Goal: Transaction & Acquisition: Book appointment/travel/reservation

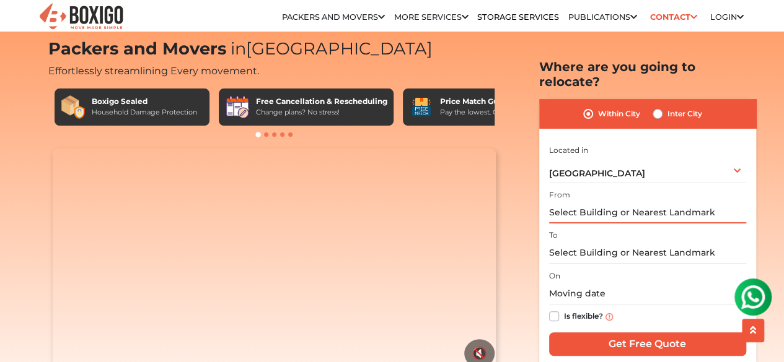
click at [572, 206] on input "text" at bounding box center [647, 213] width 197 height 22
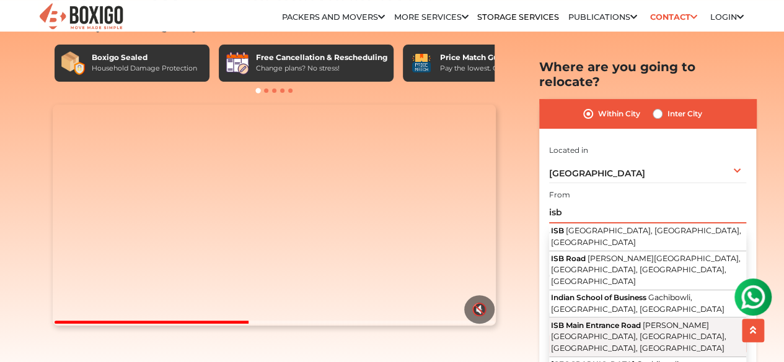
scroll to position [74, 0]
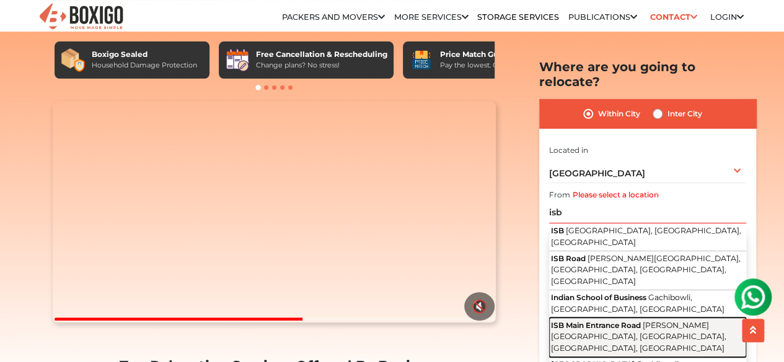
click at [610, 320] on span "ISB Main Entrance Road" at bounding box center [596, 324] width 90 height 9
type input "[GEOGRAPHIC_DATA][PERSON_NAME], [GEOGRAPHIC_DATA], [GEOGRAPHIC_DATA], [GEOGRAPH…"
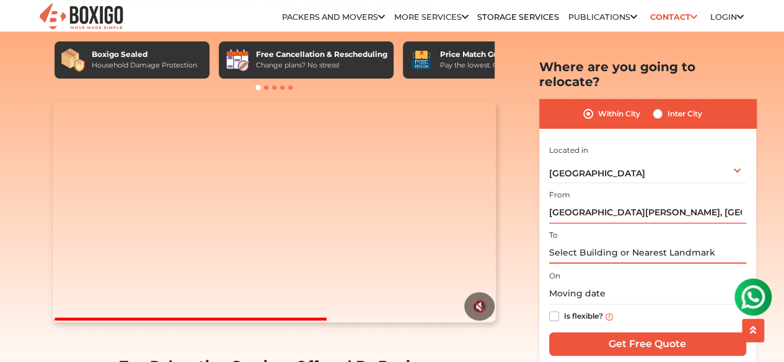
click at [587, 242] on input "text" at bounding box center [647, 253] width 197 height 22
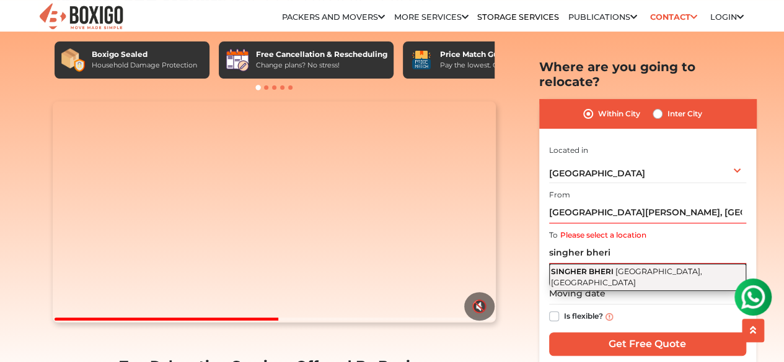
click at [603, 266] on span "SINGHER BHERI" at bounding box center [582, 270] width 63 height 9
type input "SINGHER BHERI, [GEOGRAPHIC_DATA], [GEOGRAPHIC_DATA]"
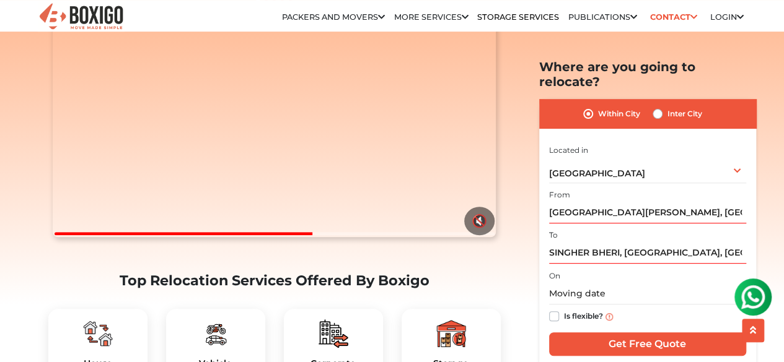
scroll to position [165, 0]
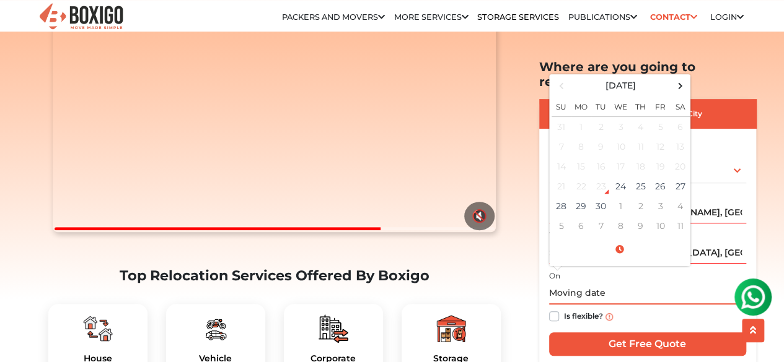
click at [610, 283] on input "text" at bounding box center [647, 294] width 197 height 22
click at [678, 283] on input "text" at bounding box center [647, 294] width 197 height 22
click at [673, 177] on td "27" at bounding box center [680, 187] width 20 height 20
type input "[DATE] 12:00 AM"
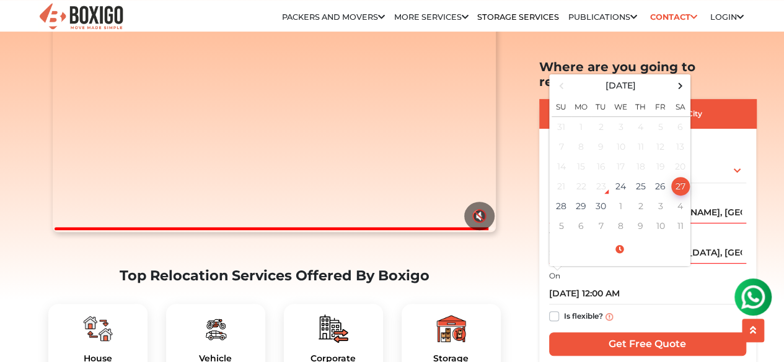
click at [655, 305] on div "Is flexible?" at bounding box center [647, 317] width 197 height 24
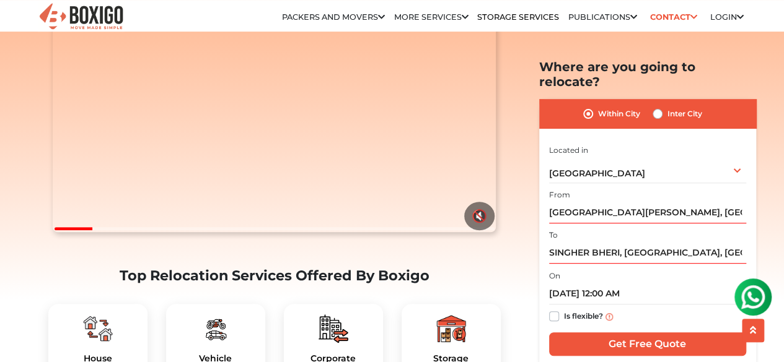
click at [667, 107] on label "Inter City" at bounding box center [684, 114] width 35 height 15
click at [655, 107] on input "Inter City" at bounding box center [657, 113] width 10 height 12
radio input "true"
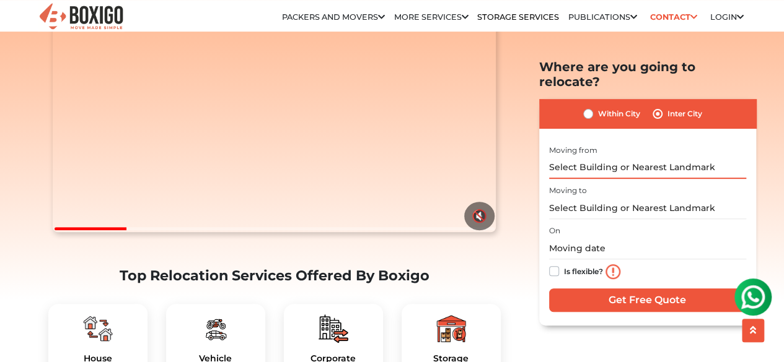
click at [607, 157] on input "text" at bounding box center [647, 168] width 197 height 22
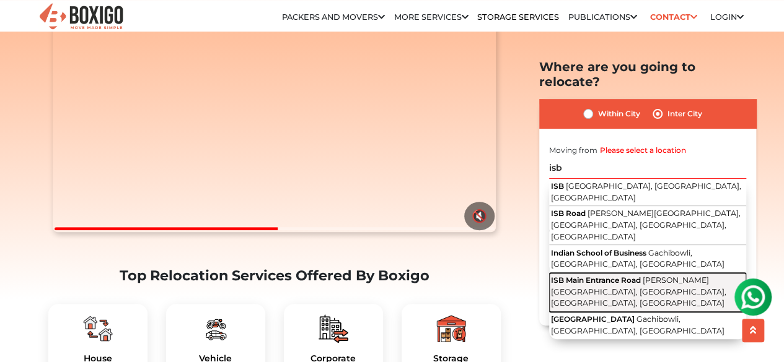
click at [600, 276] on span "[PERSON_NAME][GEOGRAPHIC_DATA], [GEOGRAPHIC_DATA], [GEOGRAPHIC_DATA], [GEOGRAPH…" at bounding box center [638, 292] width 175 height 32
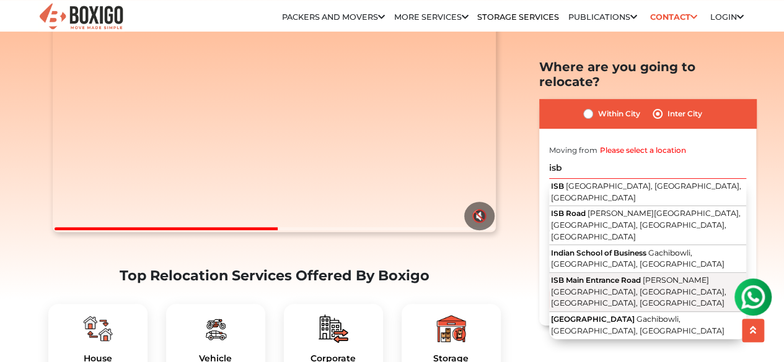
type input "[GEOGRAPHIC_DATA][PERSON_NAME], [GEOGRAPHIC_DATA], [GEOGRAPHIC_DATA], [GEOGRAPH…"
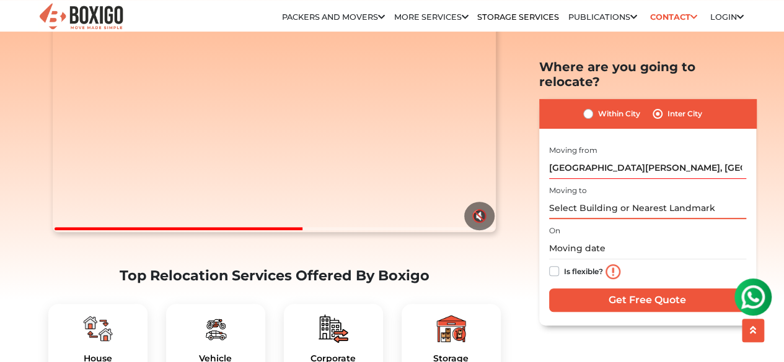
click at [600, 198] on input "text" at bounding box center [647, 209] width 197 height 22
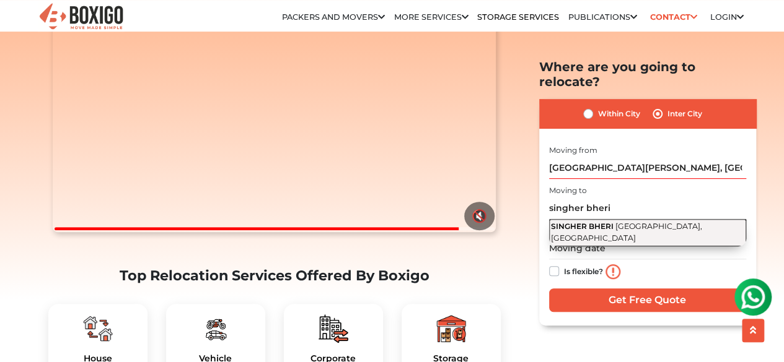
click at [593, 222] on span "SINGHER BHERI" at bounding box center [582, 226] width 63 height 9
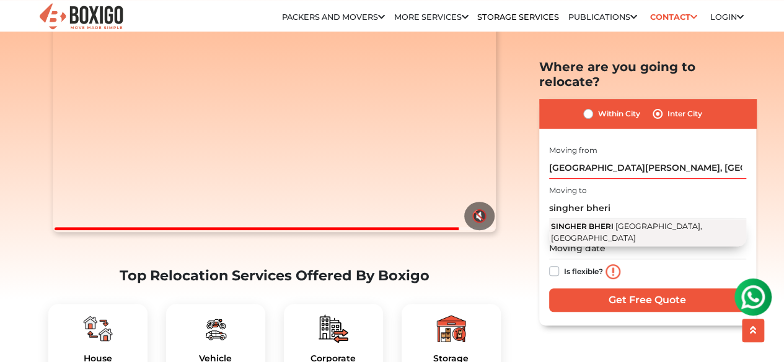
type input "SINGHER BHERI, [GEOGRAPHIC_DATA], [GEOGRAPHIC_DATA]"
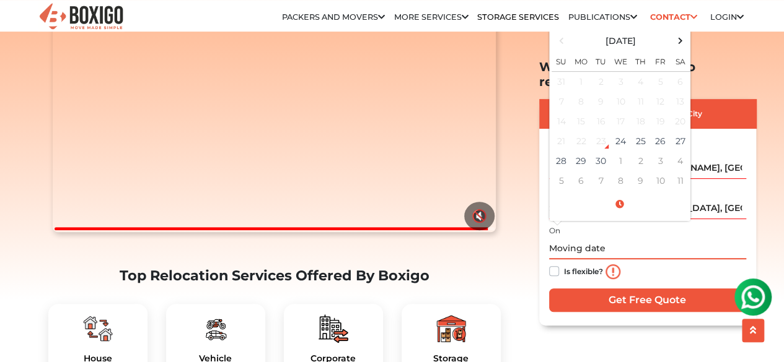
click at [589, 238] on input "text" at bounding box center [647, 249] width 197 height 22
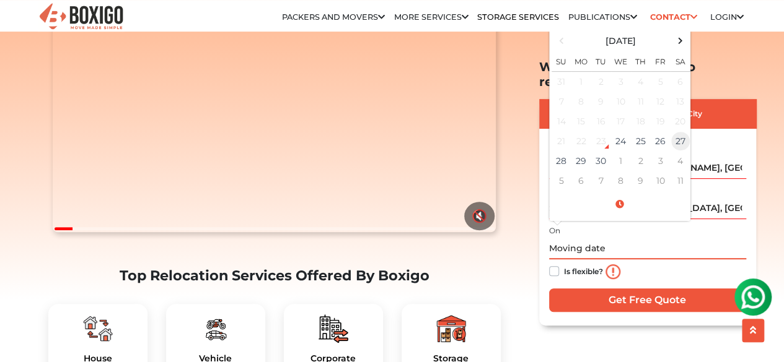
click at [677, 131] on td "27" at bounding box center [680, 141] width 20 height 20
type input "[DATE] 12:00 AM"
click at [675, 238] on input "[DATE] 12:00 AM" at bounding box center [647, 249] width 197 height 22
click at [666, 262] on div "Is flexible?" at bounding box center [647, 272] width 197 height 25
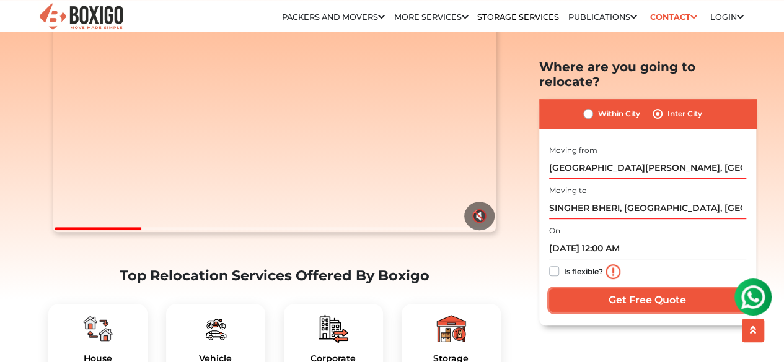
click at [668, 288] on input "Get Free Quote" at bounding box center [647, 300] width 197 height 24
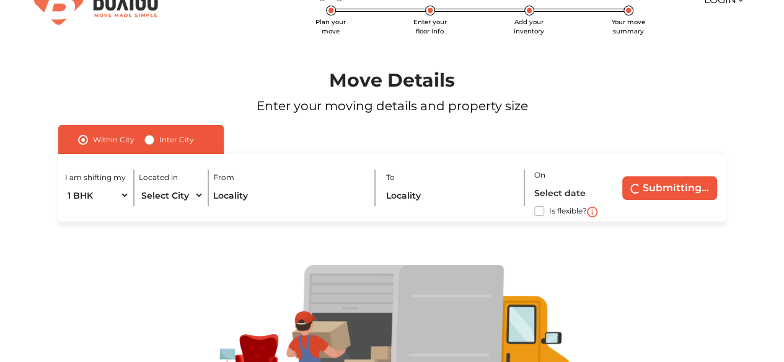
scroll to position [35, 0]
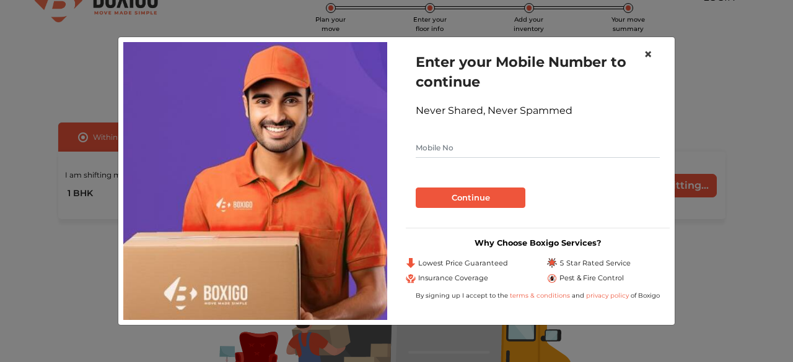
click at [650, 55] on span "×" at bounding box center [648, 54] width 9 height 18
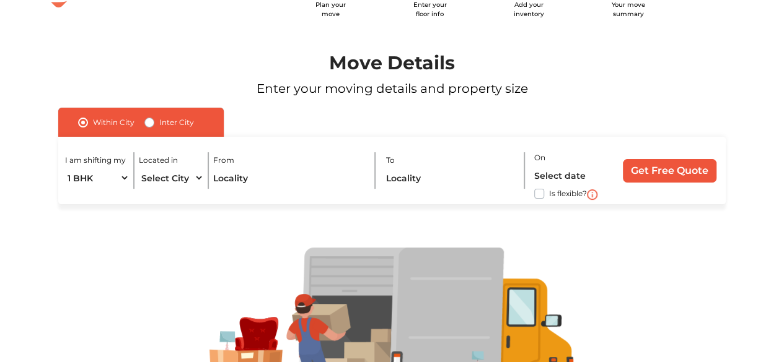
scroll to position [0, 0]
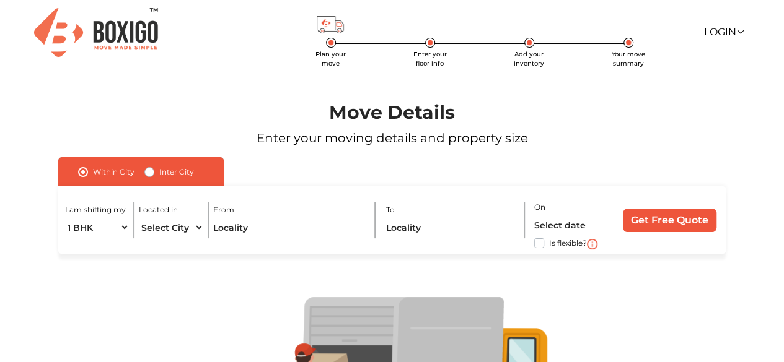
click at [159, 172] on label "Inter City" at bounding box center [176, 172] width 35 height 15
click at [151, 172] on input "Inter City" at bounding box center [149, 171] width 10 height 12
radio input "true"
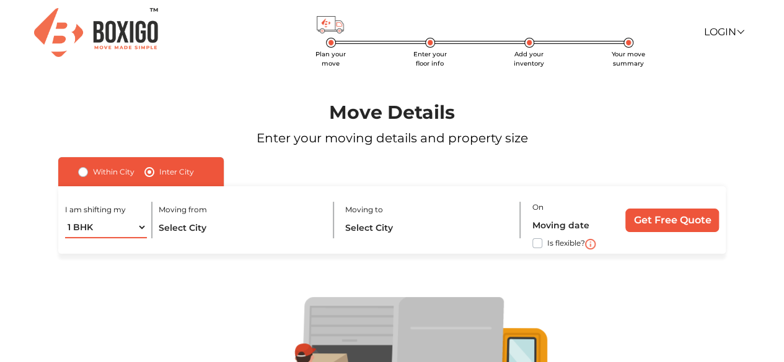
click at [113, 227] on select "1 BHK 2 BHK 3 BHK 3 + BHK FEW ITEMS" at bounding box center [106, 228] width 82 height 22
select select "FEW ITEMS"
click at [65, 217] on select "1 BHK 2 BHK 3 BHK 3 + BHK FEW ITEMS" at bounding box center [106, 228] width 82 height 22
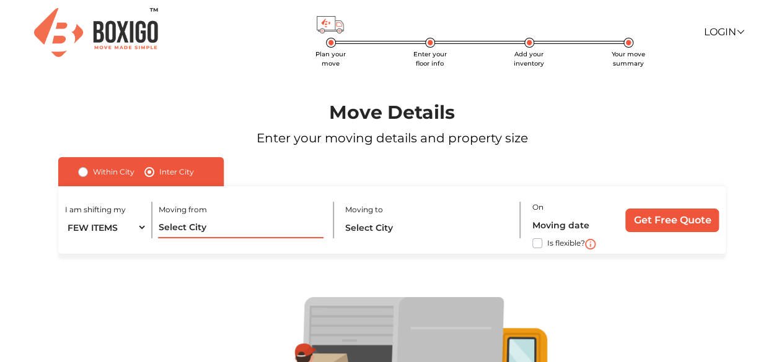
click at [199, 228] on input "text" at bounding box center [240, 228] width 165 height 22
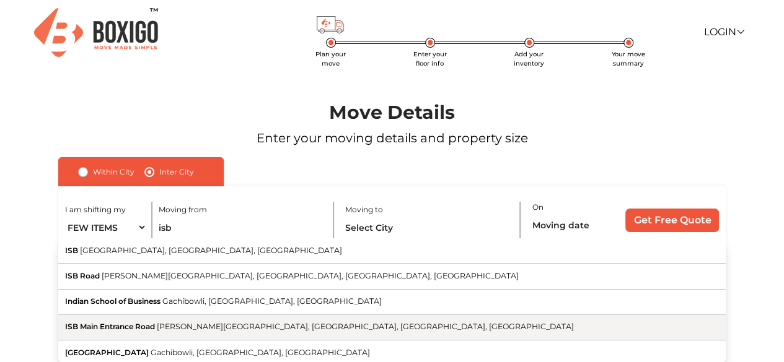
click at [134, 323] on span "ISB Main Entrance Road" at bounding box center [110, 326] width 90 height 9
type input "[GEOGRAPHIC_DATA][PERSON_NAME], [GEOGRAPHIC_DATA], [GEOGRAPHIC_DATA], [GEOGRAPH…"
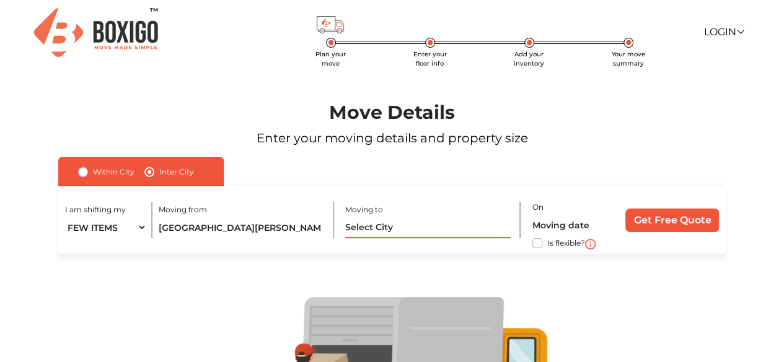
click at [387, 229] on input "text" at bounding box center [427, 228] width 165 height 22
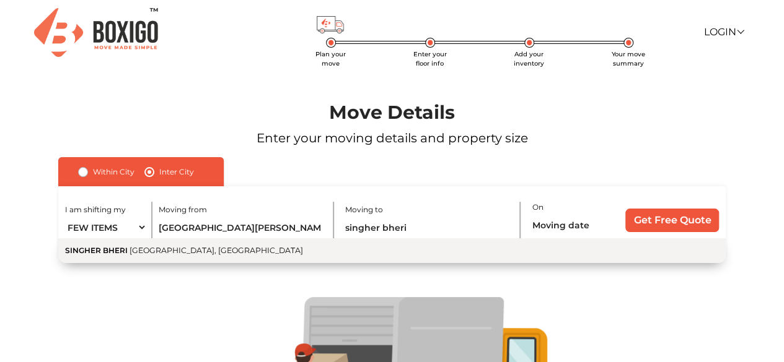
click at [171, 245] on button "SINGHER BHERI Singur, [GEOGRAPHIC_DATA]" at bounding box center [391, 251] width 667 height 25
type input "SINGHER BHERI, [GEOGRAPHIC_DATA], [GEOGRAPHIC_DATA]"
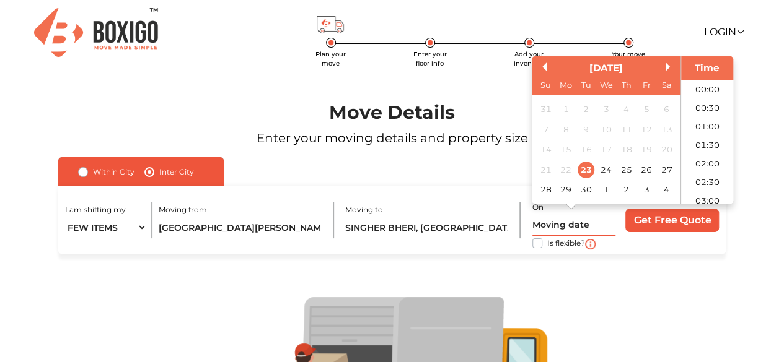
click at [560, 222] on input "text" at bounding box center [573, 225] width 83 height 22
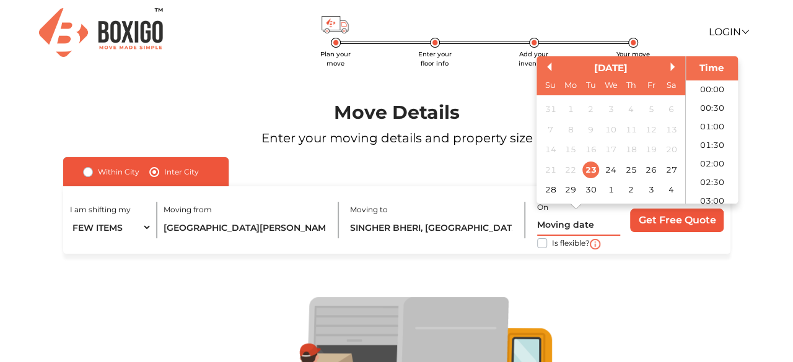
scroll to position [431, 0]
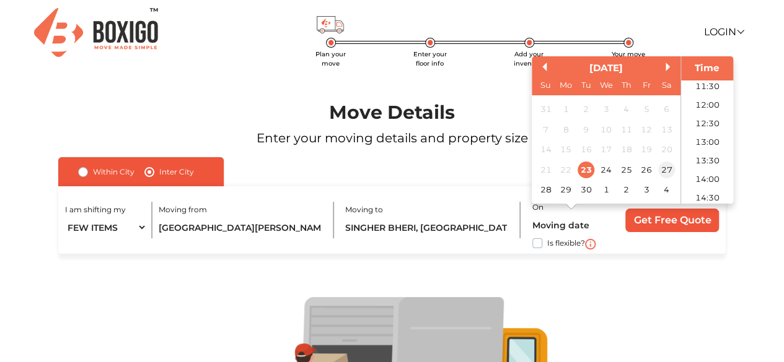
click at [665, 170] on div "27" at bounding box center [666, 170] width 17 height 17
type input "27/09/2025 12:00 AM"
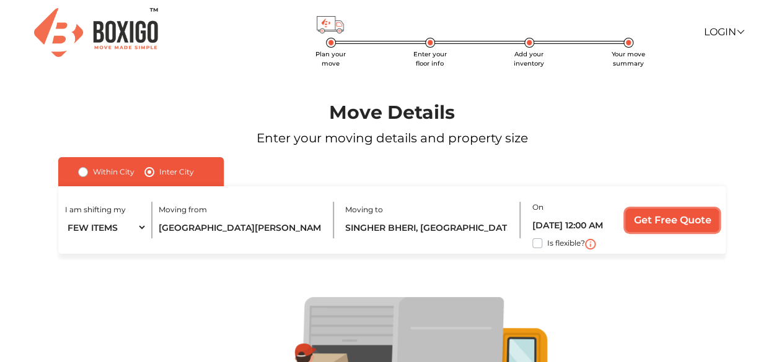
click at [680, 223] on input "Get Free Quote" at bounding box center [672, 221] width 94 height 24
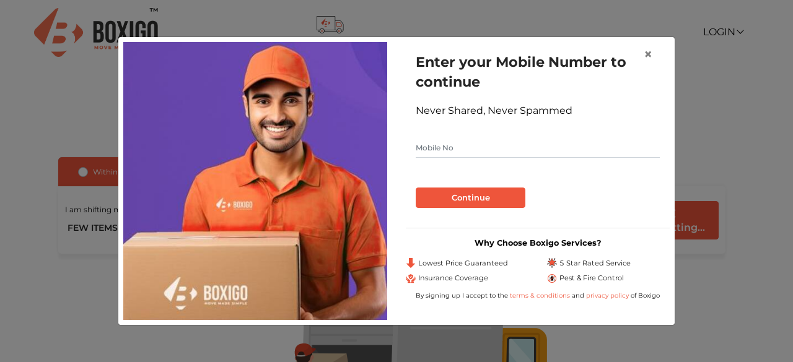
click at [440, 151] on input "text" at bounding box center [538, 148] width 244 height 20
type input "7396456611"
click at [473, 194] on button "Continue" at bounding box center [471, 198] width 110 height 21
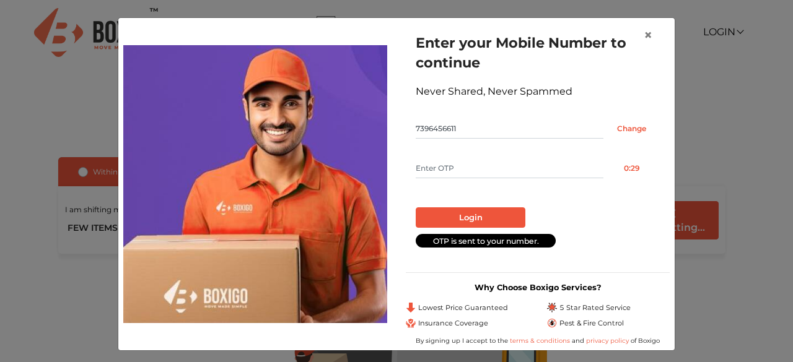
click at [440, 168] on input "text" at bounding box center [510, 169] width 188 height 20
type input "3436"
click at [465, 220] on button "Login" at bounding box center [471, 218] width 110 height 21
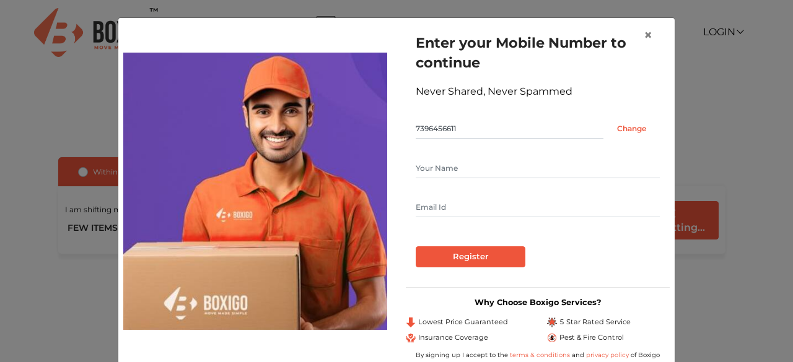
click at [443, 179] on div at bounding box center [538, 188] width 244 height 59
click at [445, 167] on input "text" at bounding box center [538, 169] width 244 height 20
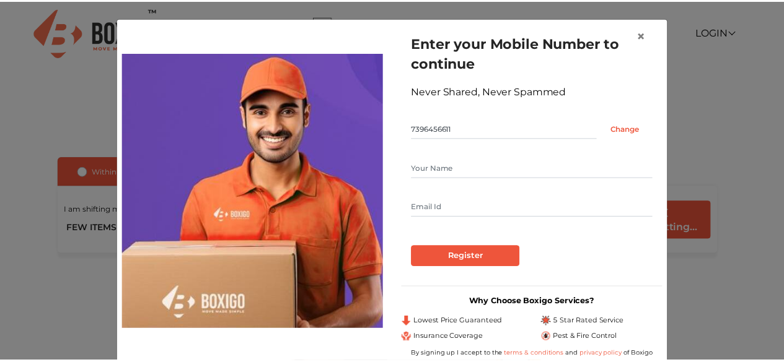
scroll to position [19, 0]
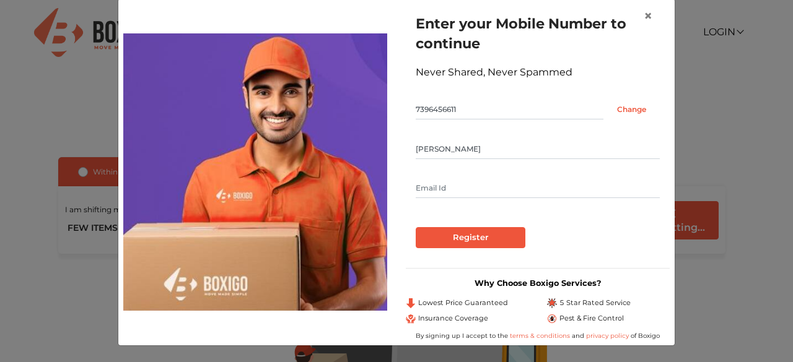
type input "Souhardya Sasmal"
click at [435, 185] on input "text" at bounding box center [538, 188] width 244 height 20
type input "souhardyasasmal05@gmail.com"
click at [463, 229] on input "Register" at bounding box center [471, 237] width 110 height 21
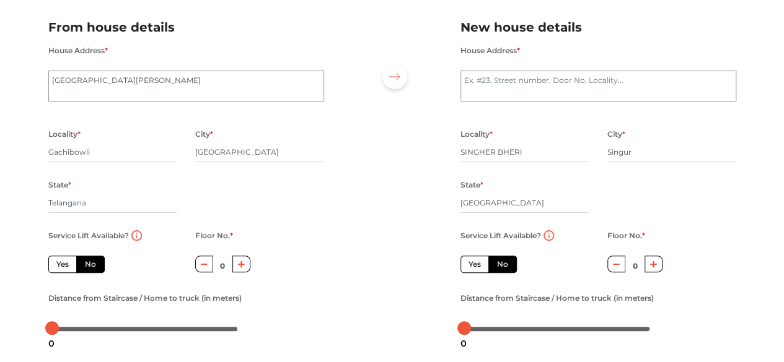
scroll to position [80, 0]
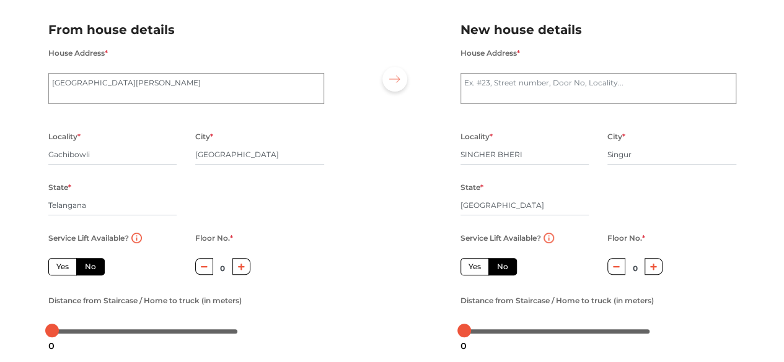
click at [242, 272] on button "button" at bounding box center [241, 266] width 18 height 17
click at [198, 268] on button "button" at bounding box center [204, 266] width 18 height 17
type input "0"
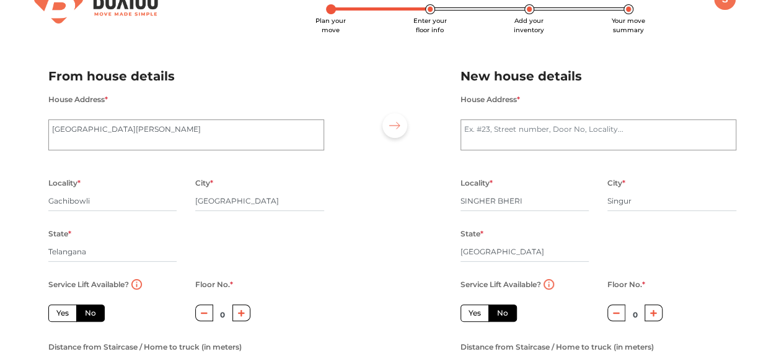
scroll to position [29, 0]
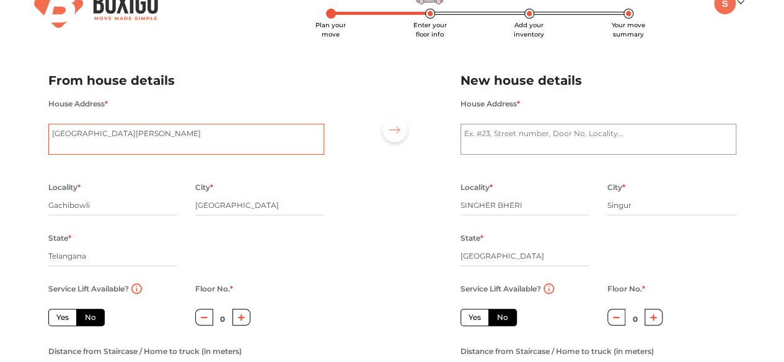
click at [237, 142] on textarea "ISB Main Entrance Road, Madhava Reddy Colony" at bounding box center [186, 139] width 276 height 31
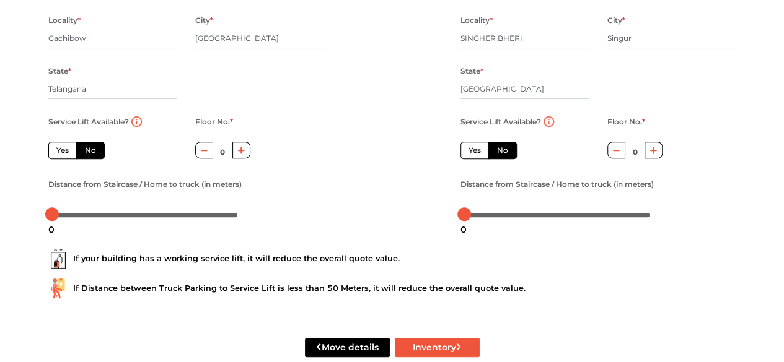
scroll to position [223, 0]
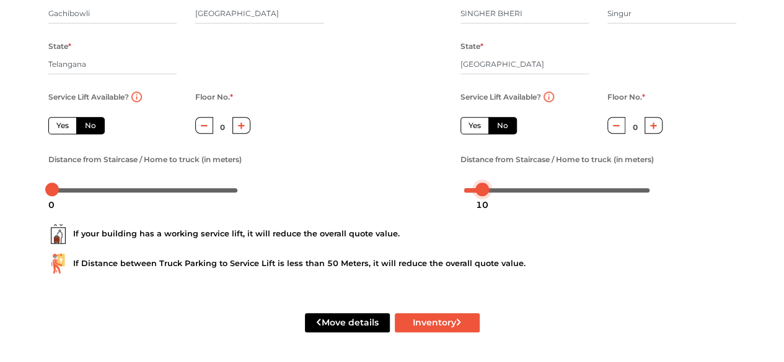
click at [464, 191] on div at bounding box center [557, 189] width 186 height 7
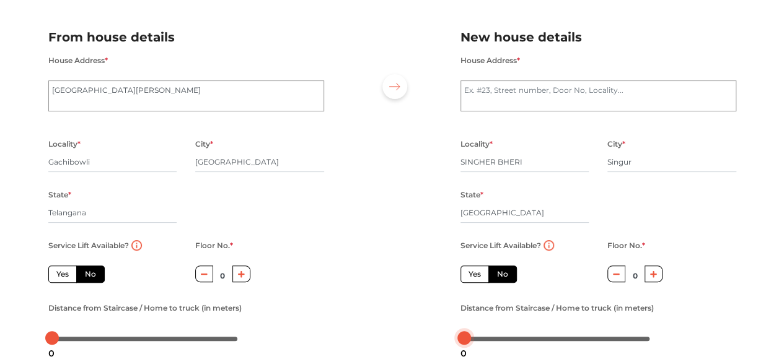
scroll to position [72, 0]
click at [501, 95] on textarea "House Address *" at bounding box center [598, 96] width 276 height 31
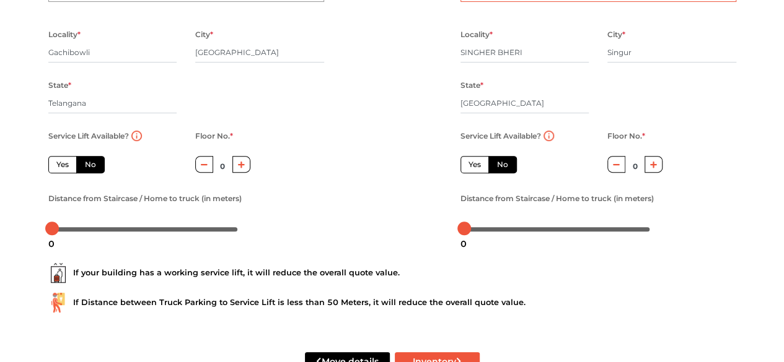
scroll to position [223, 0]
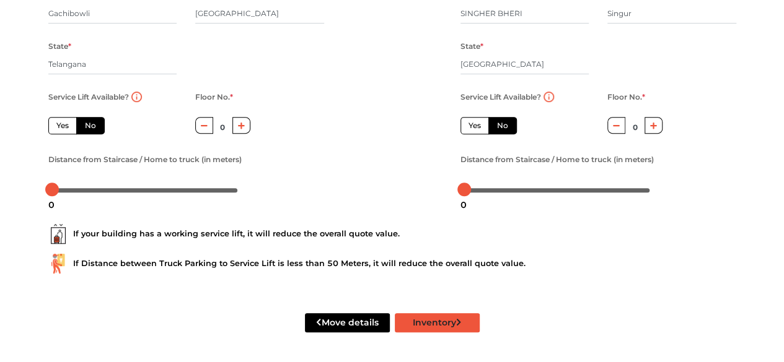
type textarea "singher bheri singur hooghly 712409"
click at [434, 332] on button "Inventory" at bounding box center [437, 322] width 85 height 19
radio input "true"
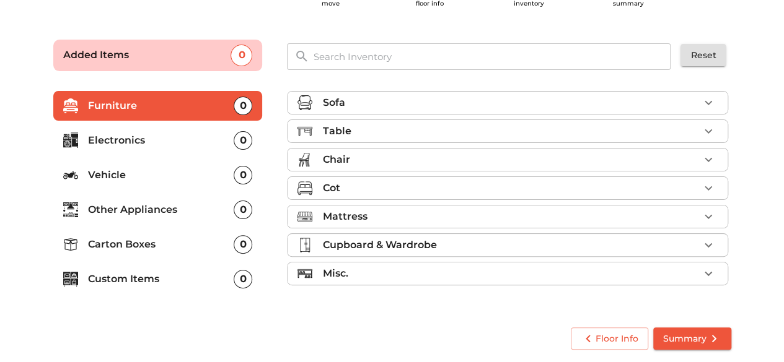
scroll to position [59, 0]
click at [242, 245] on div "0" at bounding box center [243, 245] width 19 height 19
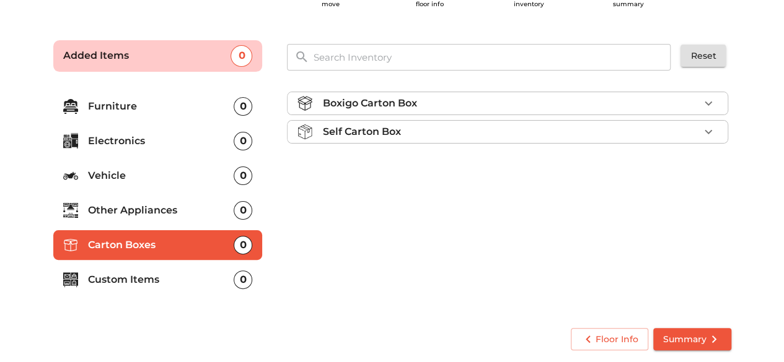
click at [394, 106] on p "Boxigo Carton Box" at bounding box center [369, 103] width 94 height 15
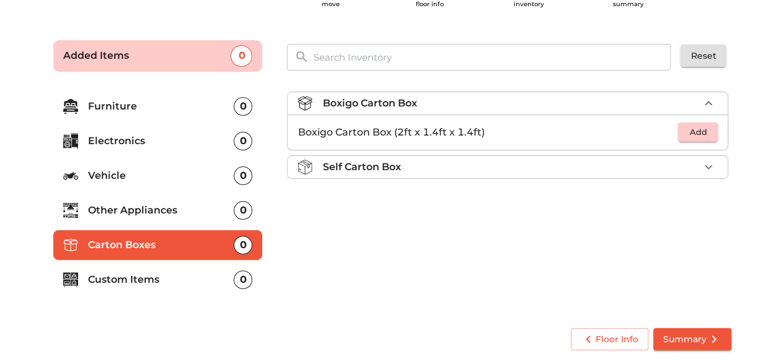
click at [501, 165] on div "Self Carton Box" at bounding box center [510, 167] width 377 height 15
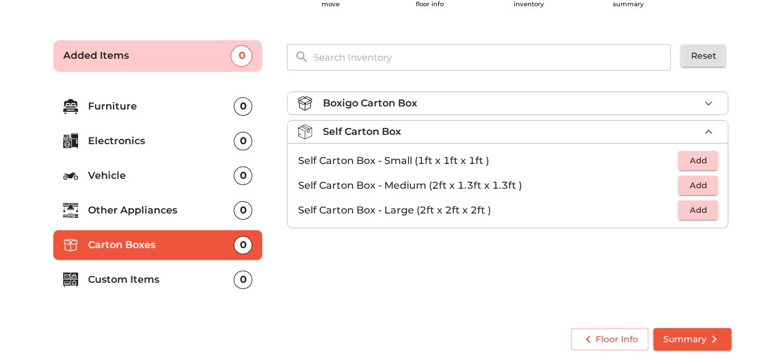
click at [435, 100] on div "Boxigo Carton Box" at bounding box center [510, 103] width 377 height 15
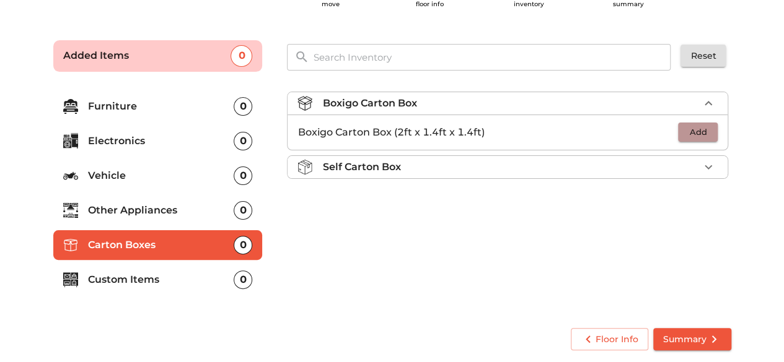
click at [706, 125] on span "Add" at bounding box center [697, 132] width 27 height 14
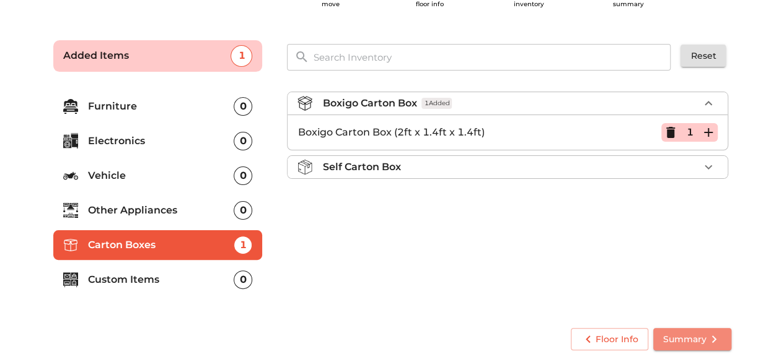
click at [712, 338] on icon "submit" at bounding box center [713, 339] width 15 height 15
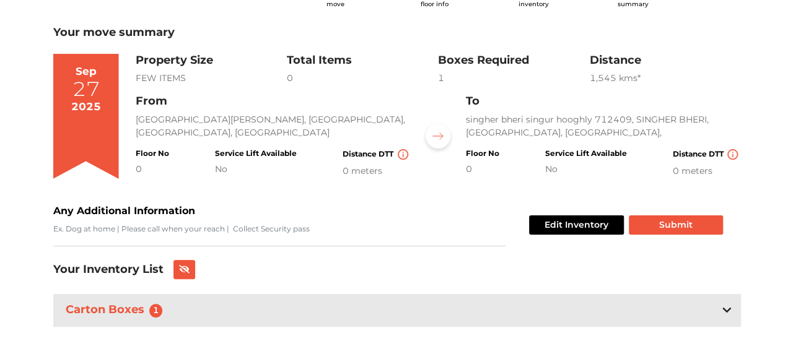
scroll to position [67, 0]
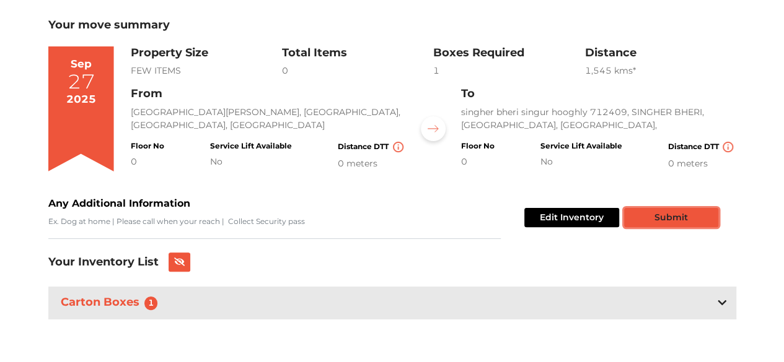
click at [665, 221] on button "Submit" at bounding box center [671, 217] width 94 height 19
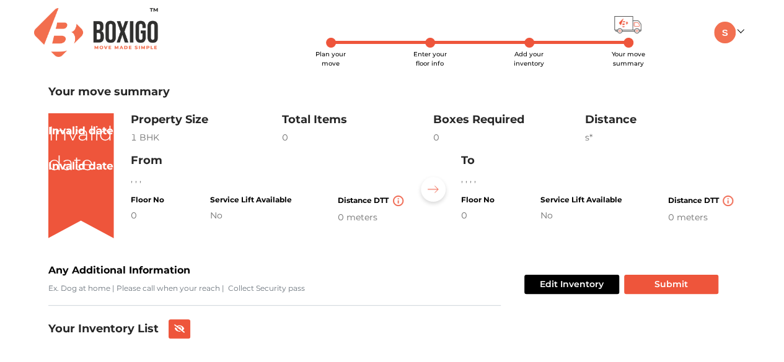
scroll to position [20, 0]
